Goal: Navigation & Orientation: Find specific page/section

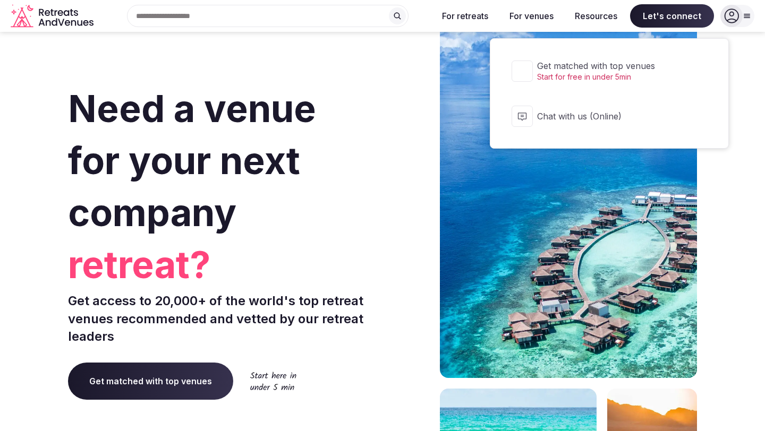
click at [679, 11] on span "Let's connect" at bounding box center [672, 15] width 84 height 23
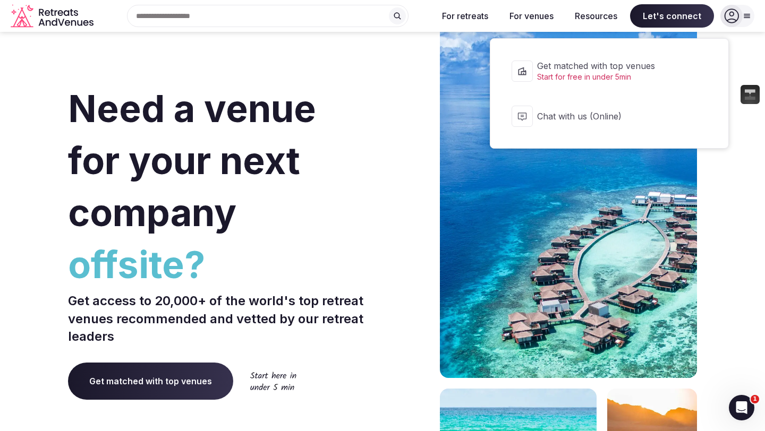
click at [667, 14] on span "Let's connect" at bounding box center [672, 15] width 84 height 23
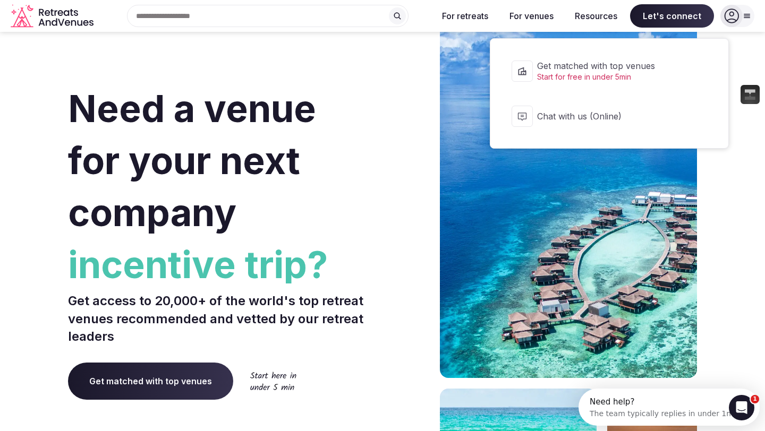
click at [587, 68] on span "Get matched with top venues" at bounding box center [616, 66] width 158 height 12
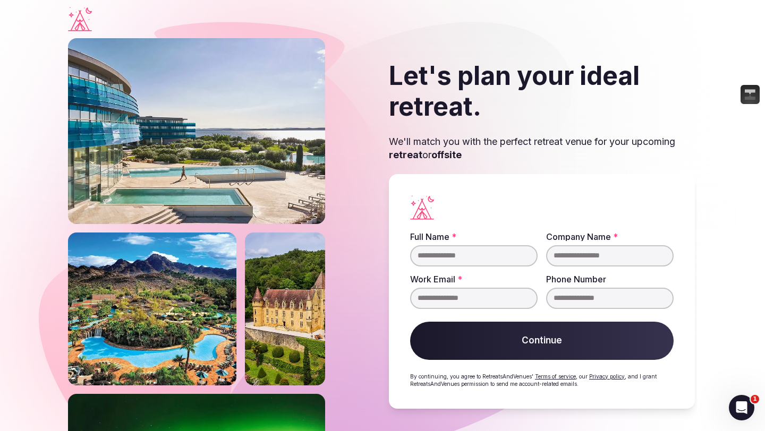
click at [83, 23] on icon "Visit the homepage" at bounding box center [80, 19] width 24 height 24
click at [80, 18] on icon "Visit the homepage" at bounding box center [80, 19] width 24 height 24
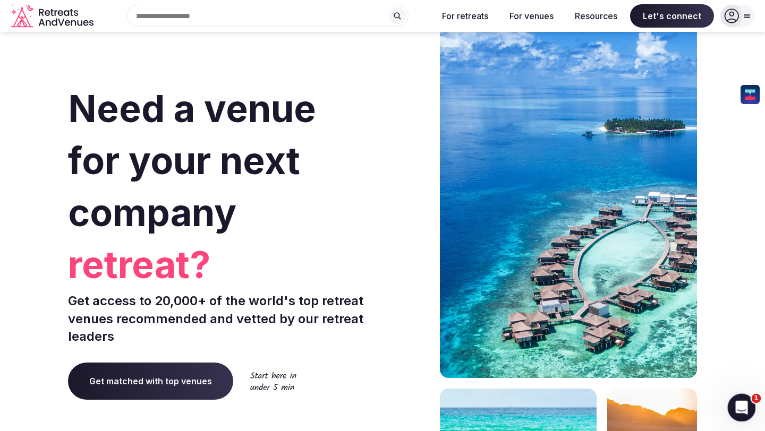
drag, startPoint x: 738, startPoint y: 407, endPoint x: 728, endPoint y: 405, distance: 10.2
click at [738, 407] on icon "Open Intercom Messenger" at bounding box center [740, 407] width 18 height 18
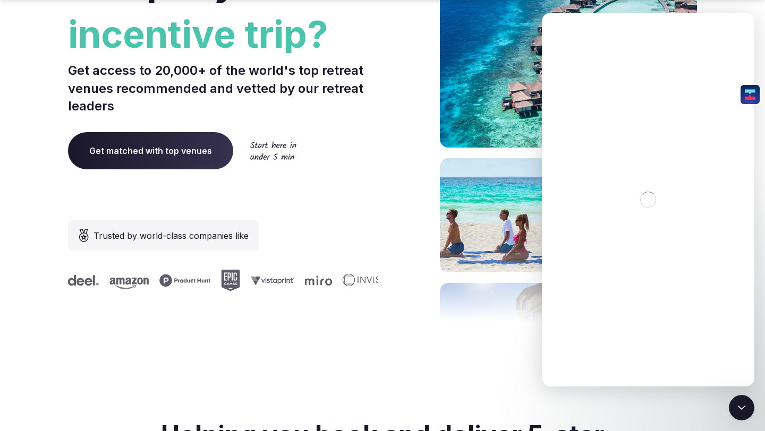
scroll to position [232, 0]
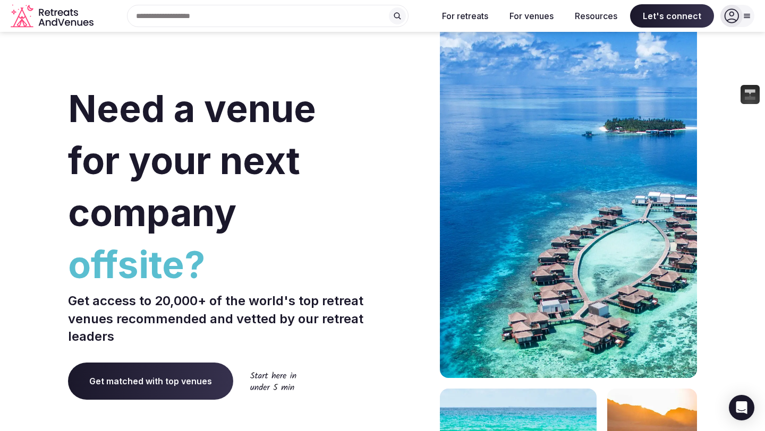
drag, startPoint x: 738, startPoint y: 406, endPoint x: 486, endPoint y: 341, distance: 260.1
click at [738, 406] on icon "Open Intercom Messenger" at bounding box center [741, 408] width 11 height 13
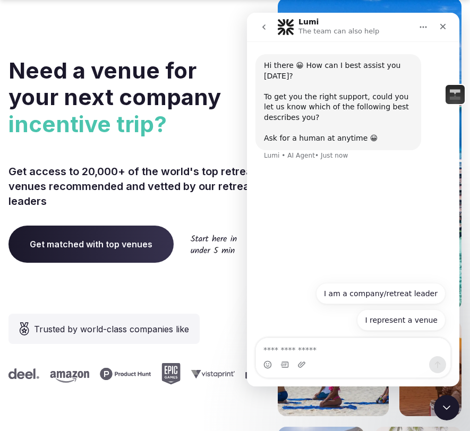
scroll to position [1396, 0]
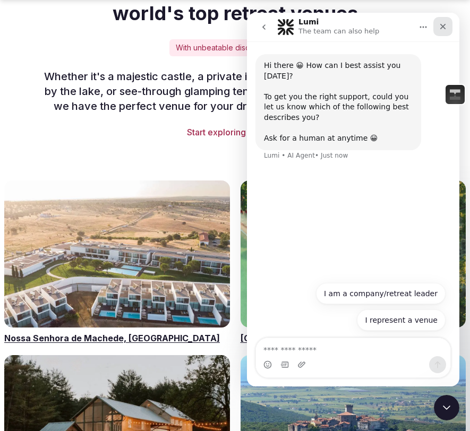
click at [436, 25] on div "Close" at bounding box center [442, 26] width 19 height 19
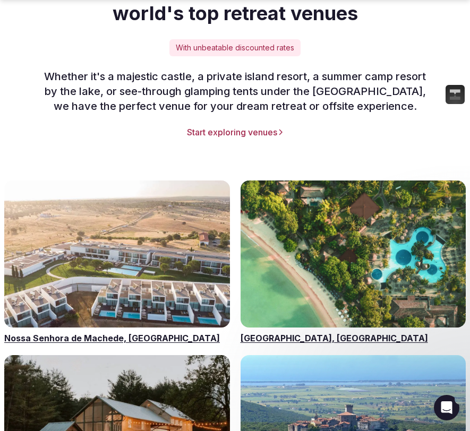
scroll to position [0, 0]
click at [454, 26] on div "Choose from 20,000+ of the world's top retreat venues With unbeatable discounte…" at bounding box center [234, 55] width 453 height 165
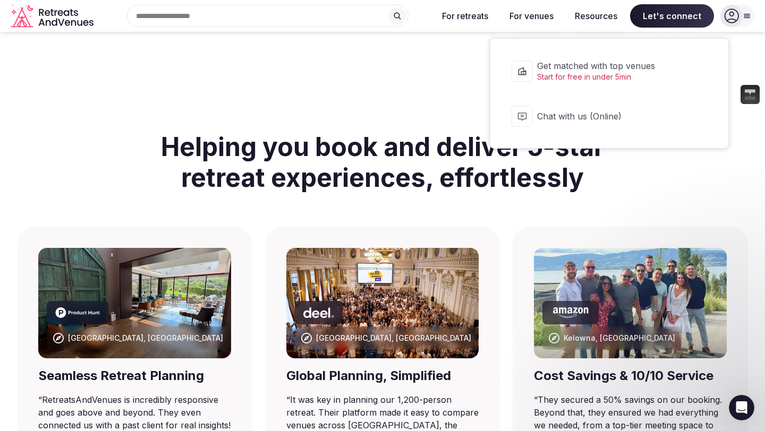
scroll to position [485, 0]
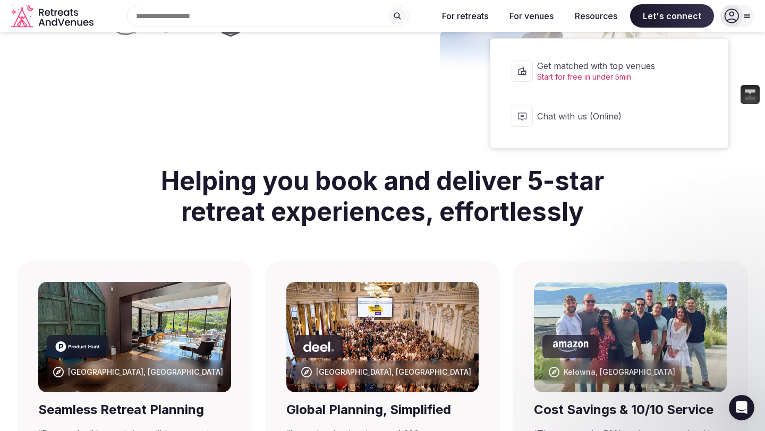
click at [615, 60] on span "Get matched with top venues" at bounding box center [616, 66] width 158 height 12
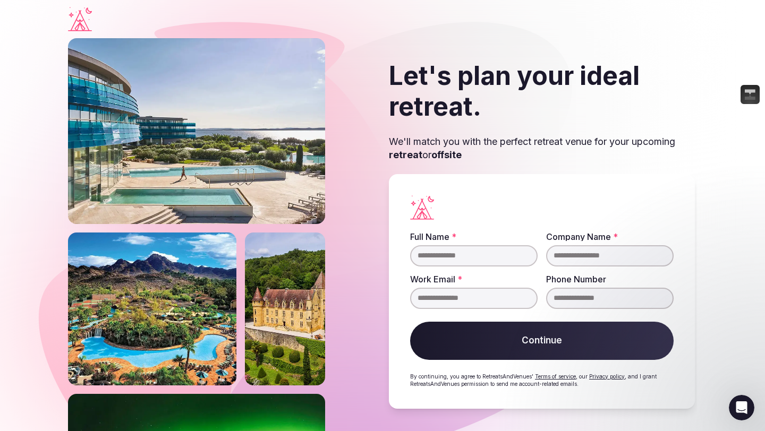
click at [81, 21] on icon "Visit the homepage" at bounding box center [80, 20] width 24 height 21
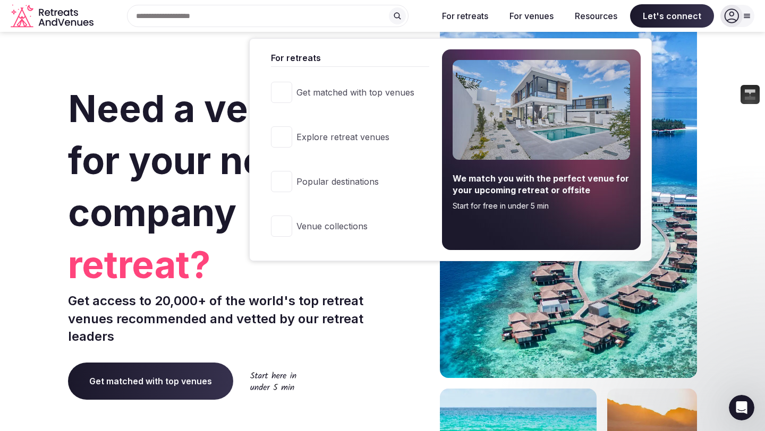
click at [458, 15] on button "For retreats" at bounding box center [464, 15] width 63 height 23
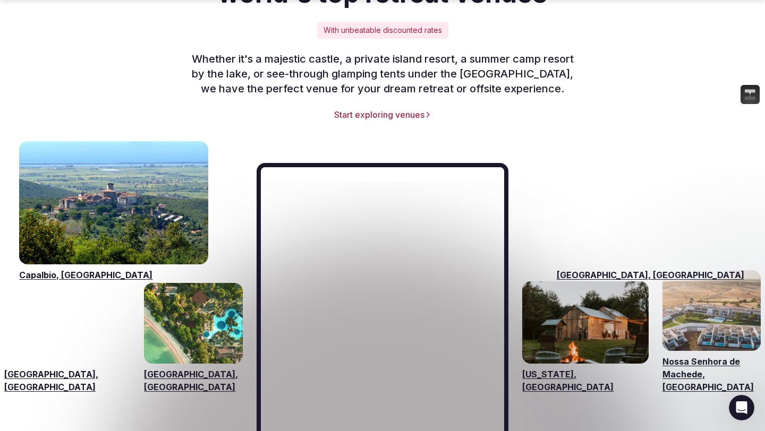
scroll to position [1501, 0]
